Goal: Find specific page/section: Find specific page/section

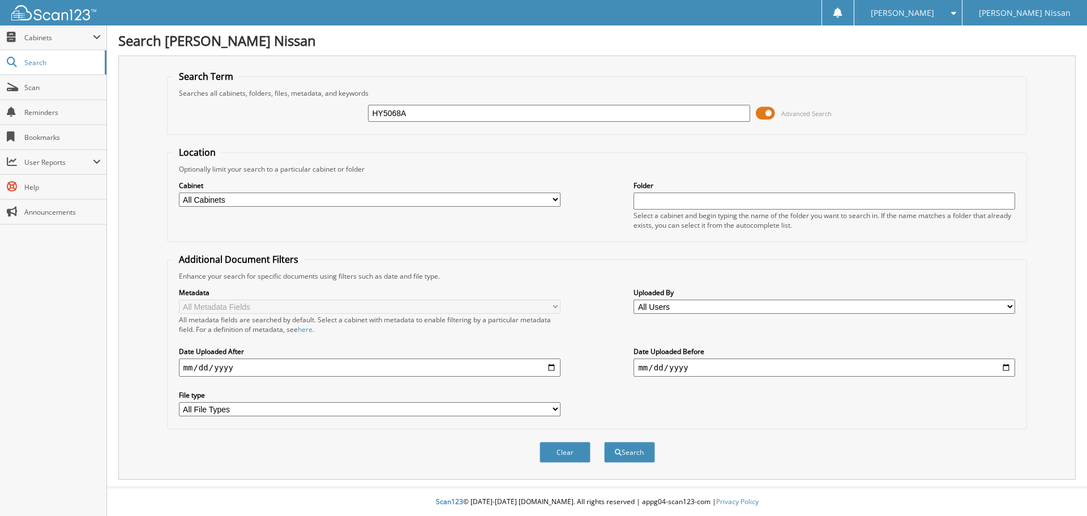
type input "HY5068A"
click at [604, 441] on button "Search" at bounding box center [629, 451] width 51 height 21
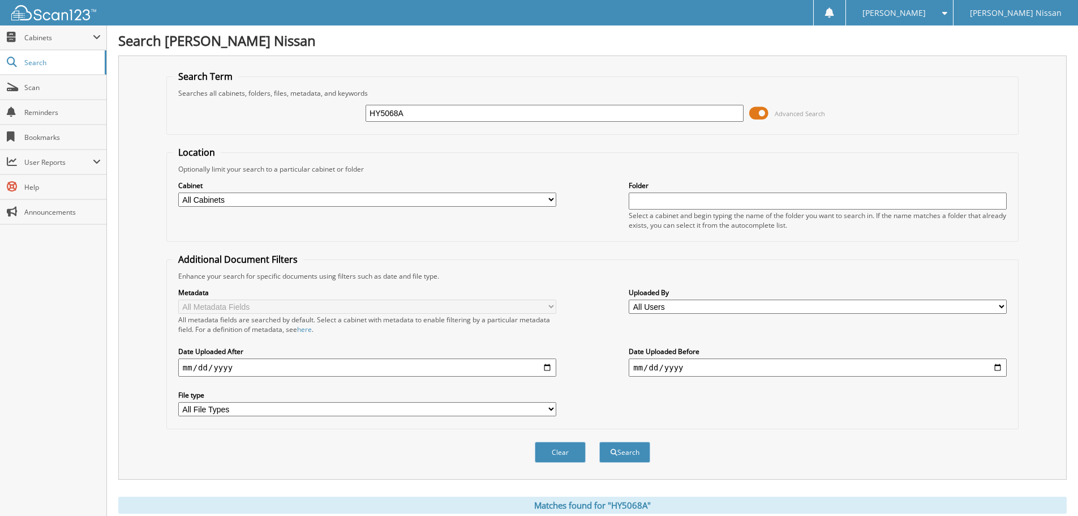
drag, startPoint x: 409, startPoint y: 114, endPoint x: 120, endPoint y: 126, distance: 289.4
click at [125, 130] on div "Search Term Searches all cabinets, folders, files, metadata, and keywords HY506…" at bounding box center [592, 267] width 948 height 424
paste input "HY5058A"
type input "HY5058A"
click at [599, 441] on button "Search" at bounding box center [624, 451] width 51 height 21
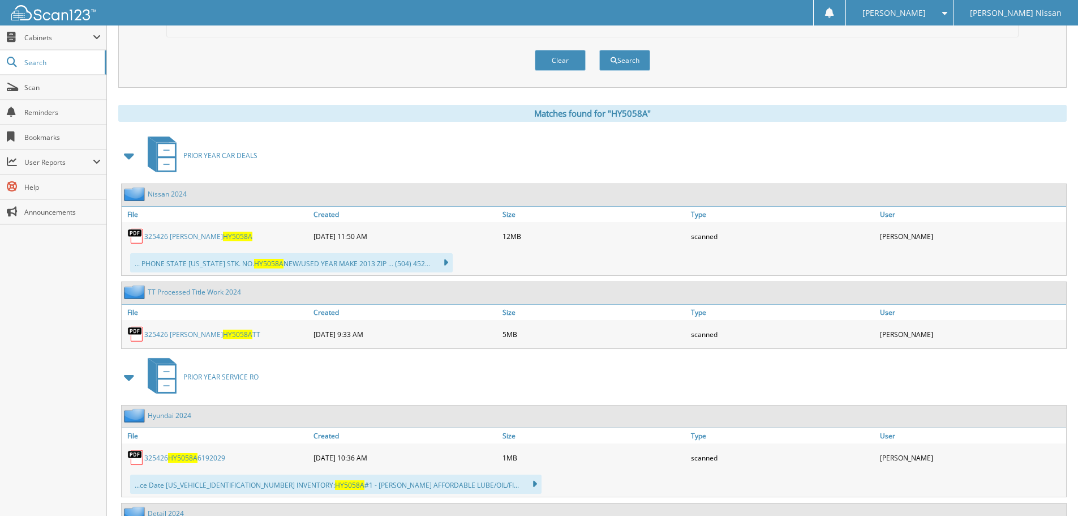
scroll to position [396, 0]
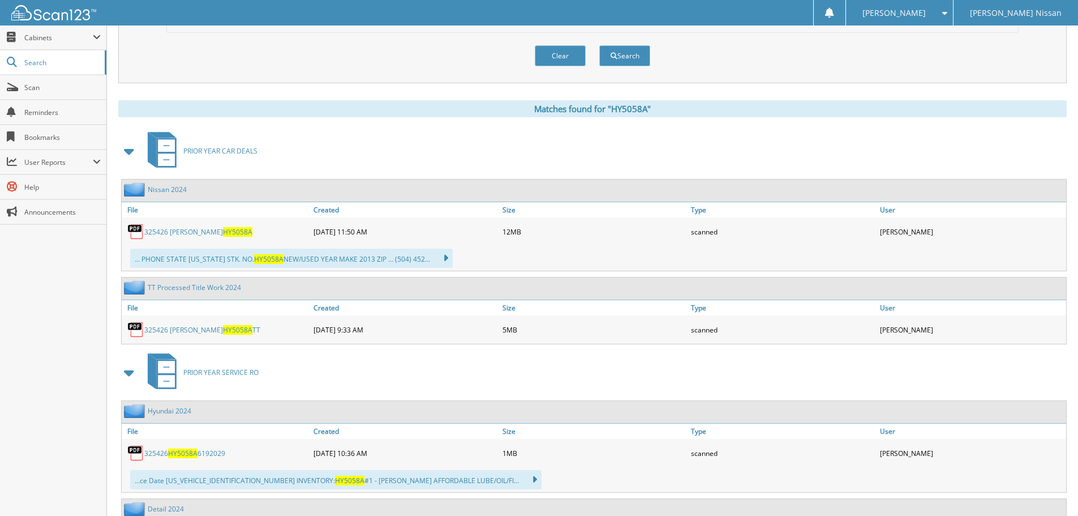
click at [223, 331] on span "HY5058A" at bounding box center [237, 330] width 29 height 10
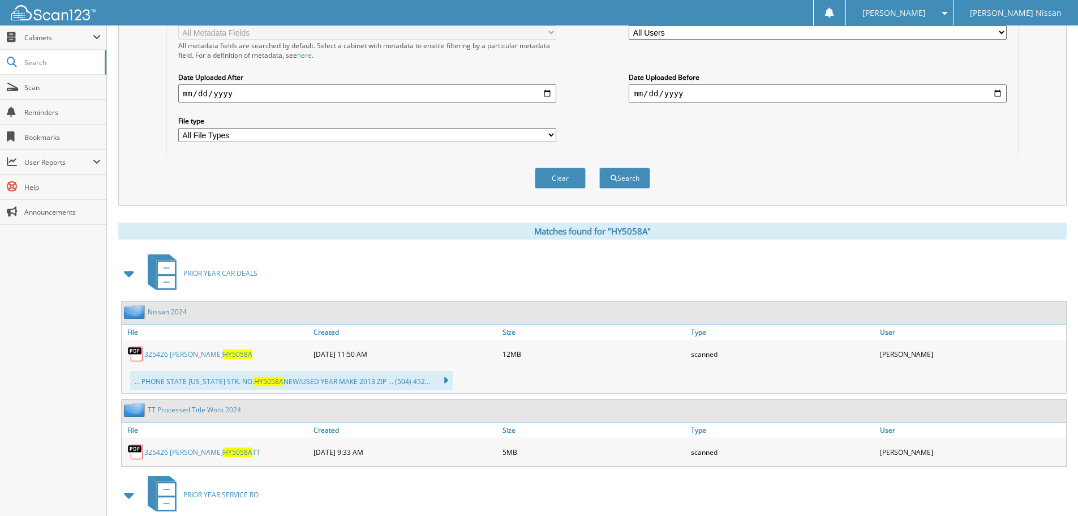
scroll to position [170, 0]
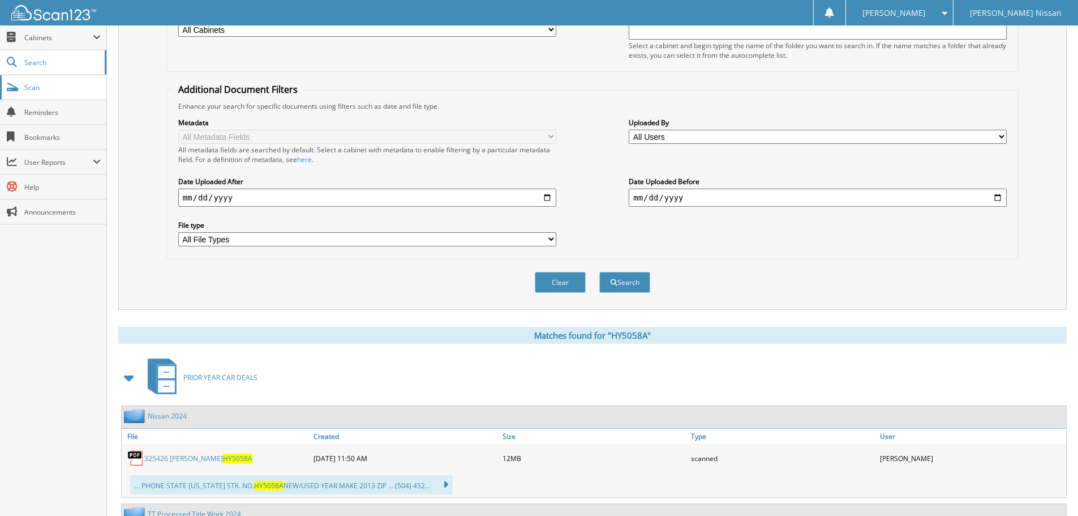
click at [52, 86] on span "Scan" at bounding box center [62, 88] width 76 height 10
